Goal: Communication & Community: Answer question/provide support

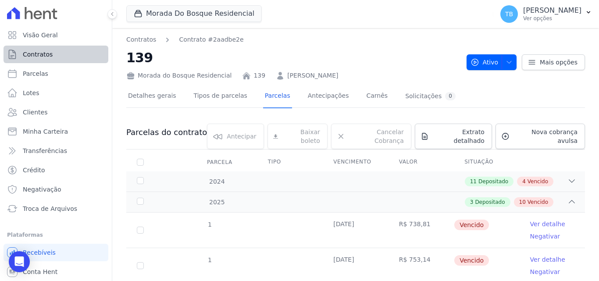
scroll to position [338, 0]
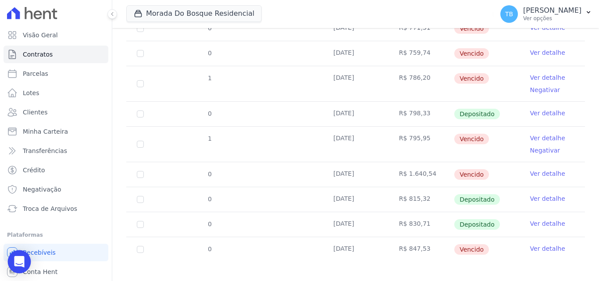
click at [19, 255] on div "Open Intercom Messenger" at bounding box center [19, 261] width 23 height 23
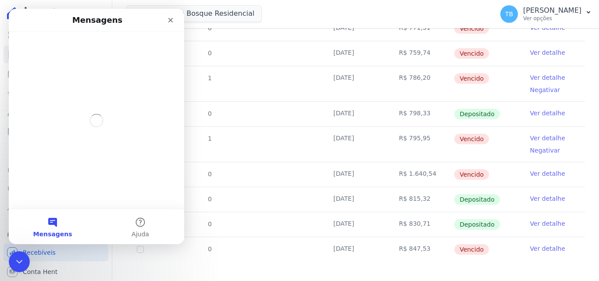
scroll to position [0, 0]
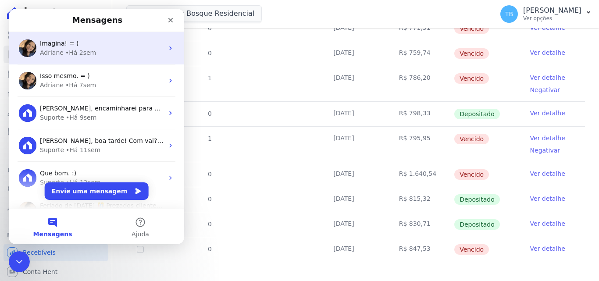
click at [87, 52] on div "• Há 2sem" at bounding box center [80, 52] width 31 height 9
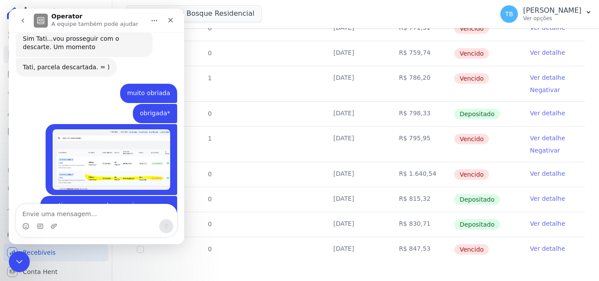
scroll to position [4834, 0]
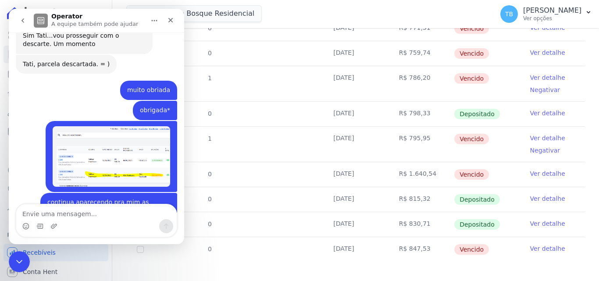
click at [52, 215] on textarea "Envie uma mensagem..." at bounding box center [96, 211] width 160 height 15
click at [49, 211] on textarea "Envie uma mensagem..." at bounding box center [96, 211] width 160 height 15
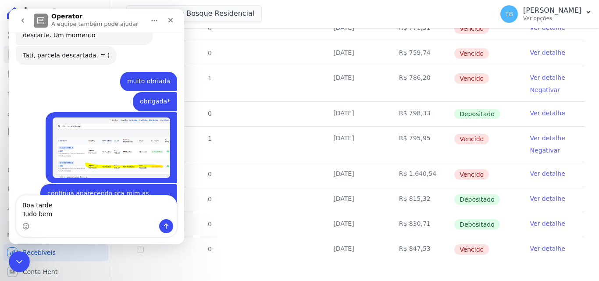
type textarea "Boa tarde Tudo bem?"
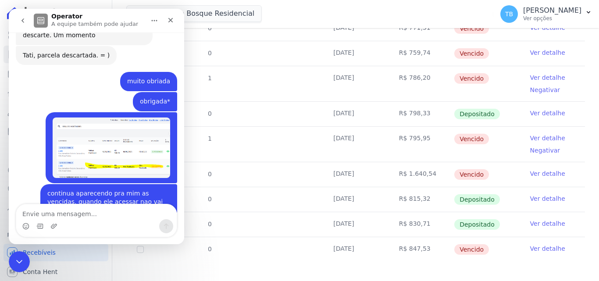
scroll to position [4881, 0]
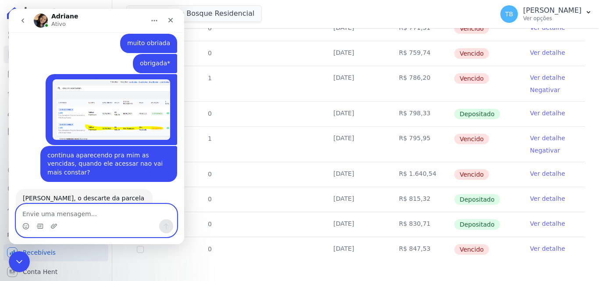
click at [99, 213] on textarea "Envie uma mensagem..." at bounding box center [96, 211] width 160 height 15
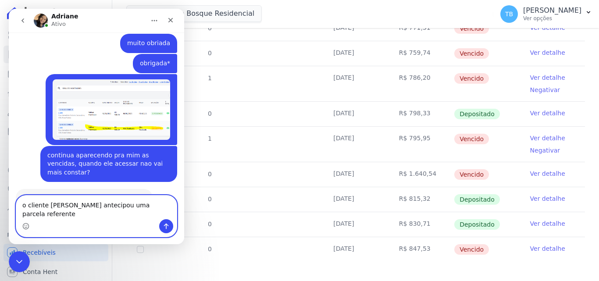
scroll to position [4889, 0]
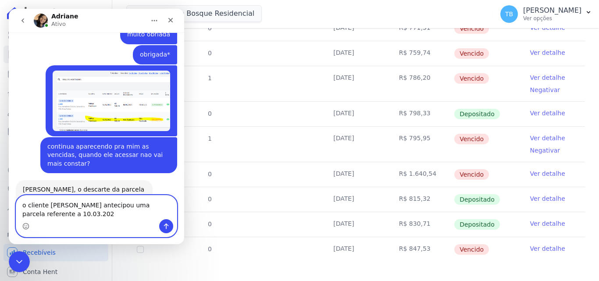
type textarea "o cliente [PERSON_NAME] antecipou uma parcela referente a [DATE]"
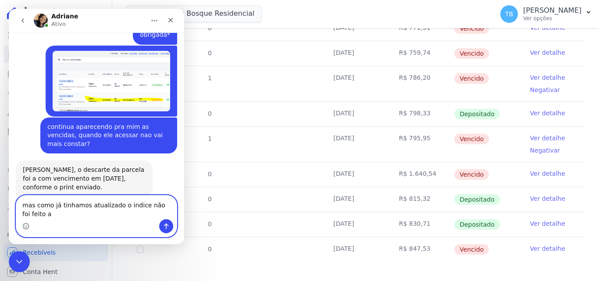
scroll to position [4918, 0]
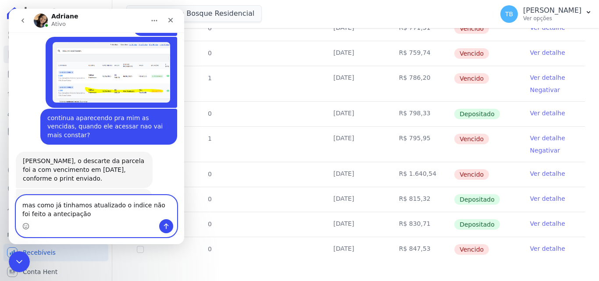
click at [72, 215] on textarea "mas como já tinhamos atualizado o indice não foi feito a antecipação" at bounding box center [96, 207] width 160 height 24
drag, startPoint x: 68, startPoint y: 213, endPoint x: 77, endPoint y: 212, distance: 9.3
click at [68, 213] on textarea "mas como já tínhamos atualizado o indice não foi feito a antecipação" at bounding box center [96, 207] width 160 height 24
type textarea "mas como já tínhamos atualizado o indice não foi feito a antecipação de remessa…"
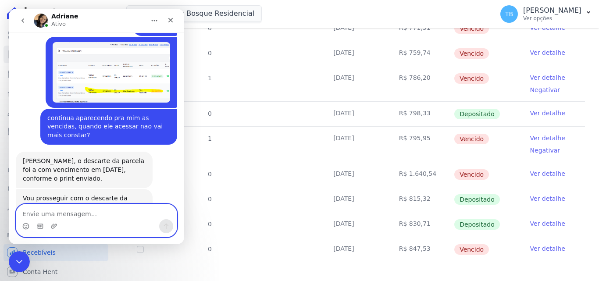
scroll to position [4946, 0]
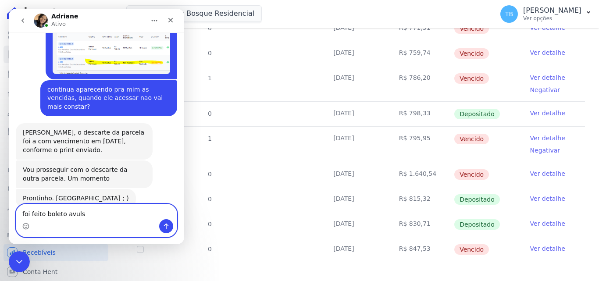
type textarea "foi feito boleto avulso"
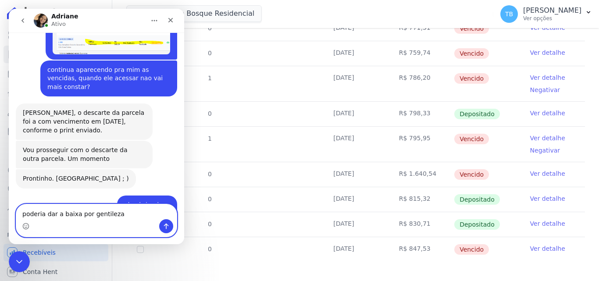
type textarea "poderia dar a baixa por [PERSON_NAME]?"
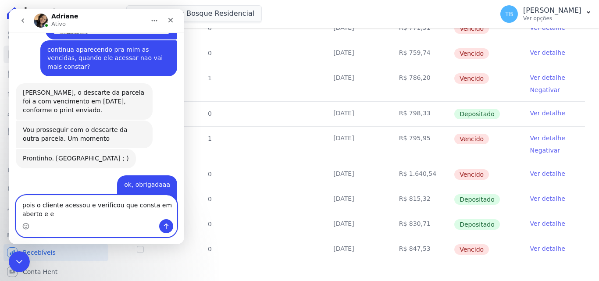
scroll to position [4995, 0]
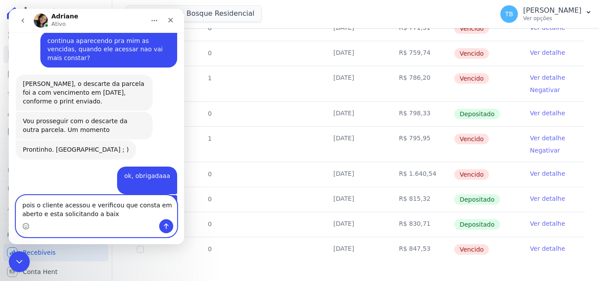
type textarea "pois o cliente acessou e verificou que consta em aberto e esta solicitando a ba…"
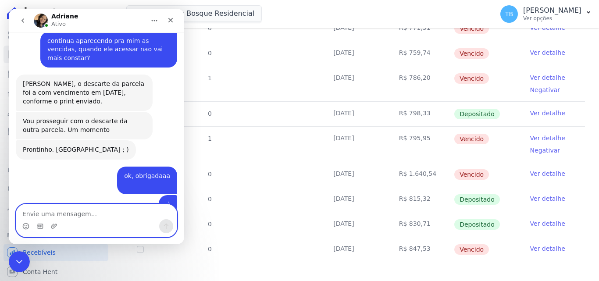
scroll to position [5015, 0]
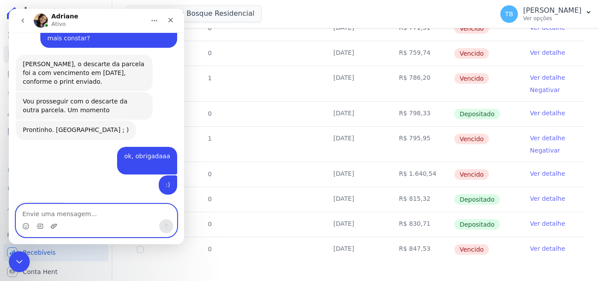
click at [53, 227] on icon "Upload do anexo" at bounding box center [53, 226] width 7 height 7
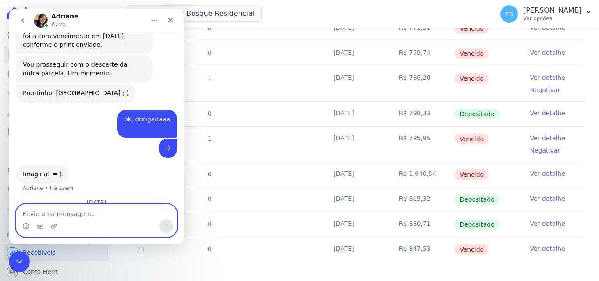
scroll to position [5057, 0]
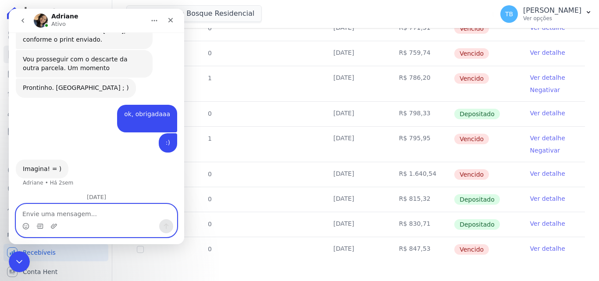
click at [83, 213] on textarea "Envie uma mensagem..." at bounding box center [96, 211] width 160 height 15
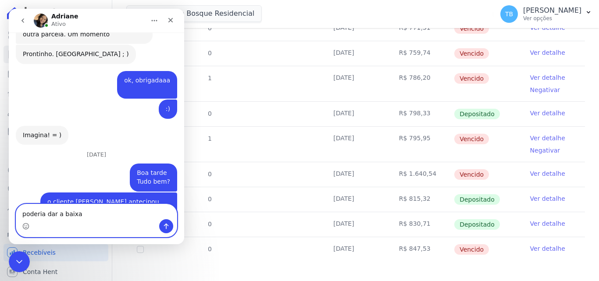
scroll to position [5083, 0]
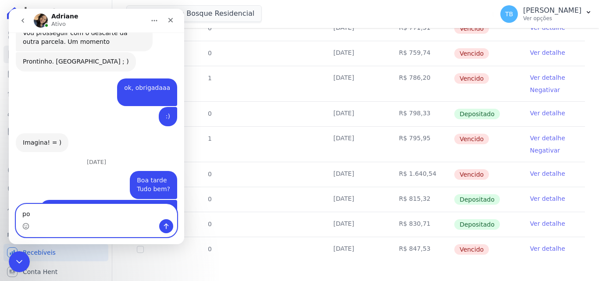
type textarea "p"
type textarea "estou bem Dri"
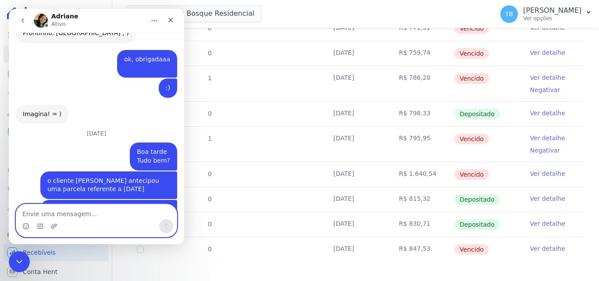
scroll to position [5137, 0]
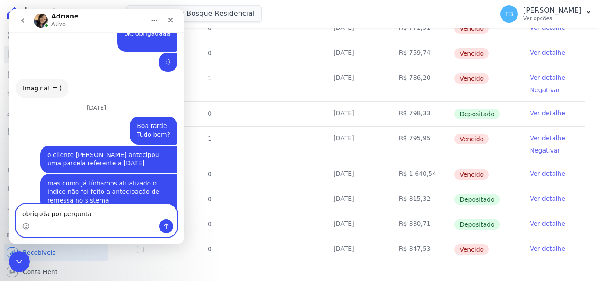
type textarea "obrigada por perguntar"
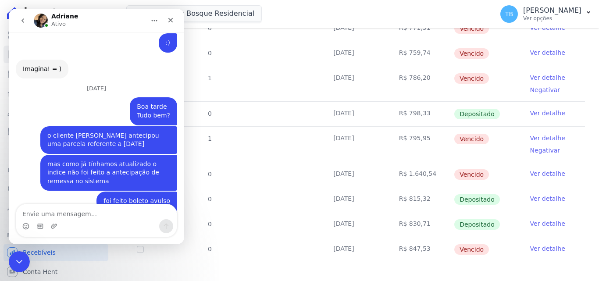
scroll to position [5158, 0]
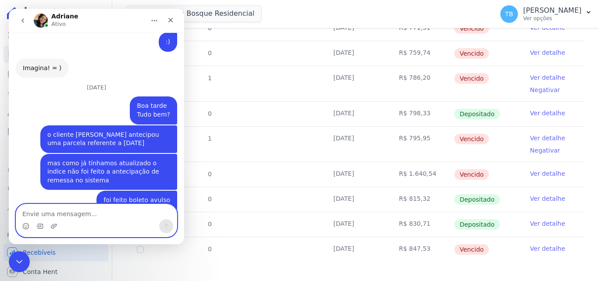
click at [92, 216] on textarea "Envie uma mensagem..." at bounding box center [96, 211] width 160 height 15
type textarea "pode proseguir"
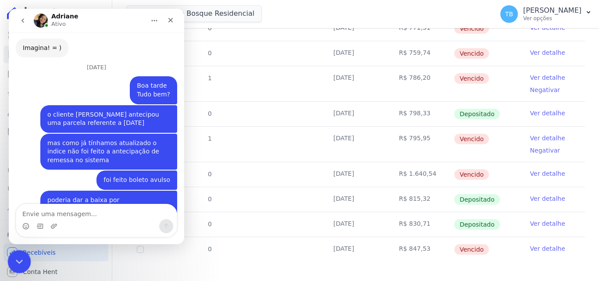
click at [19, 259] on icon "Encerramento do Messenger da Intercom" at bounding box center [18, 260] width 11 height 11
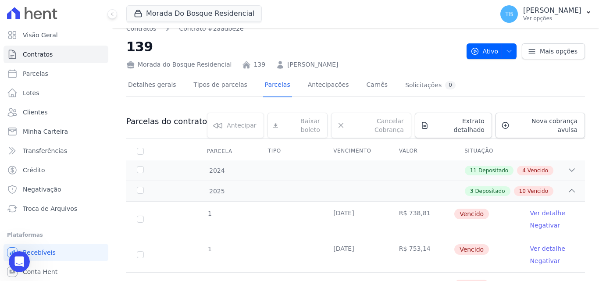
scroll to position [0, 0]
